Goal: Share content

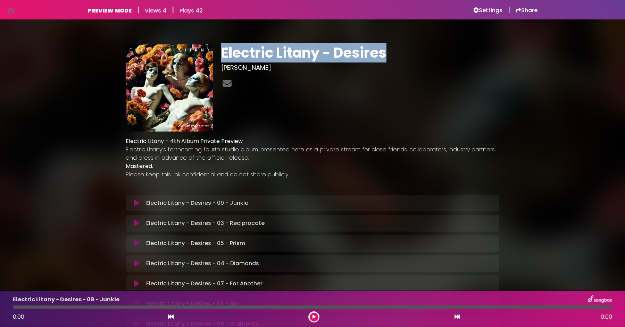
drag, startPoint x: 221, startPoint y: 52, endPoint x: 388, endPoint y: 55, distance: 166.7
click at [388, 55] on div "Electric Litany - Desires ALEXANDROS MIARIS" at bounding box center [360, 87] width 287 height 87
copy h1 "Electric Litany - Desires"
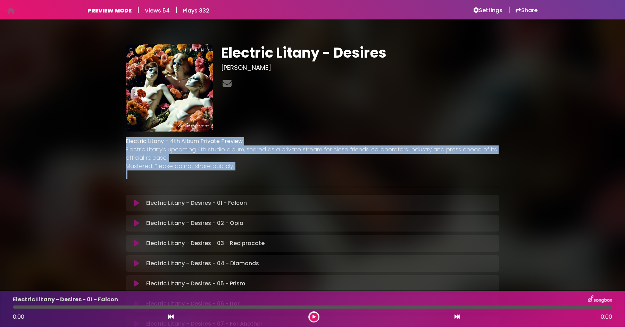
drag, startPoint x: 125, startPoint y: 141, endPoint x: 283, endPoint y: 175, distance: 161.6
click at [283, 175] on div "Electric Litany – 4th Album Private Preview Electric Litany’s upcoming 4th stud…" at bounding box center [313, 155] width 382 height 47
copy div "Electric Litany – 4th Album Private Preview Electric Litany’s upcoming 4th stud…"
